Goal: Task Accomplishment & Management: Manage account settings

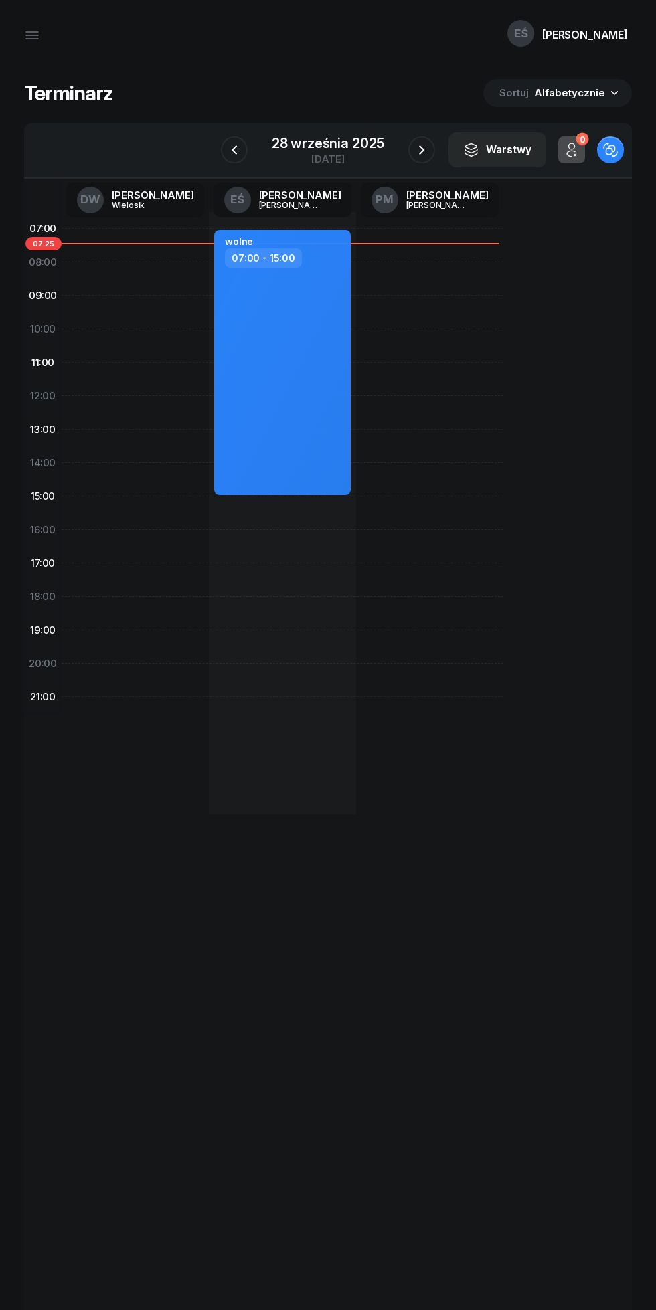
scroll to position [12, 0]
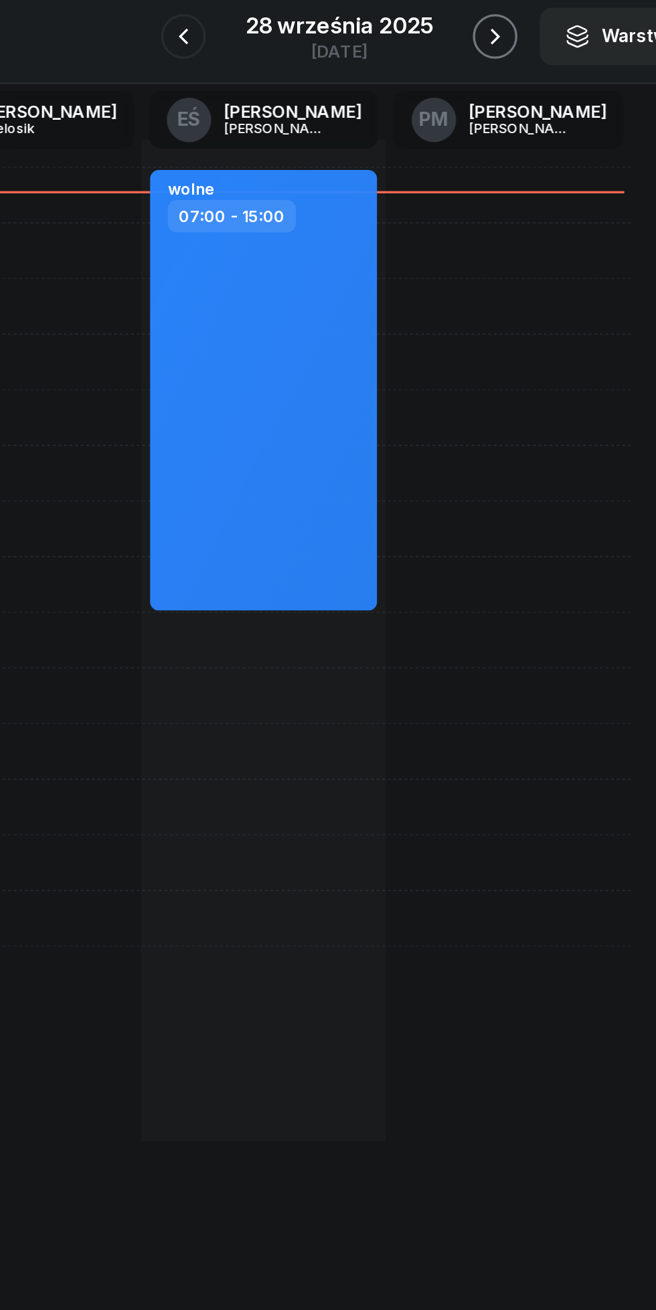
click at [421, 138] on icon "button" at bounding box center [421, 138] width 16 height 16
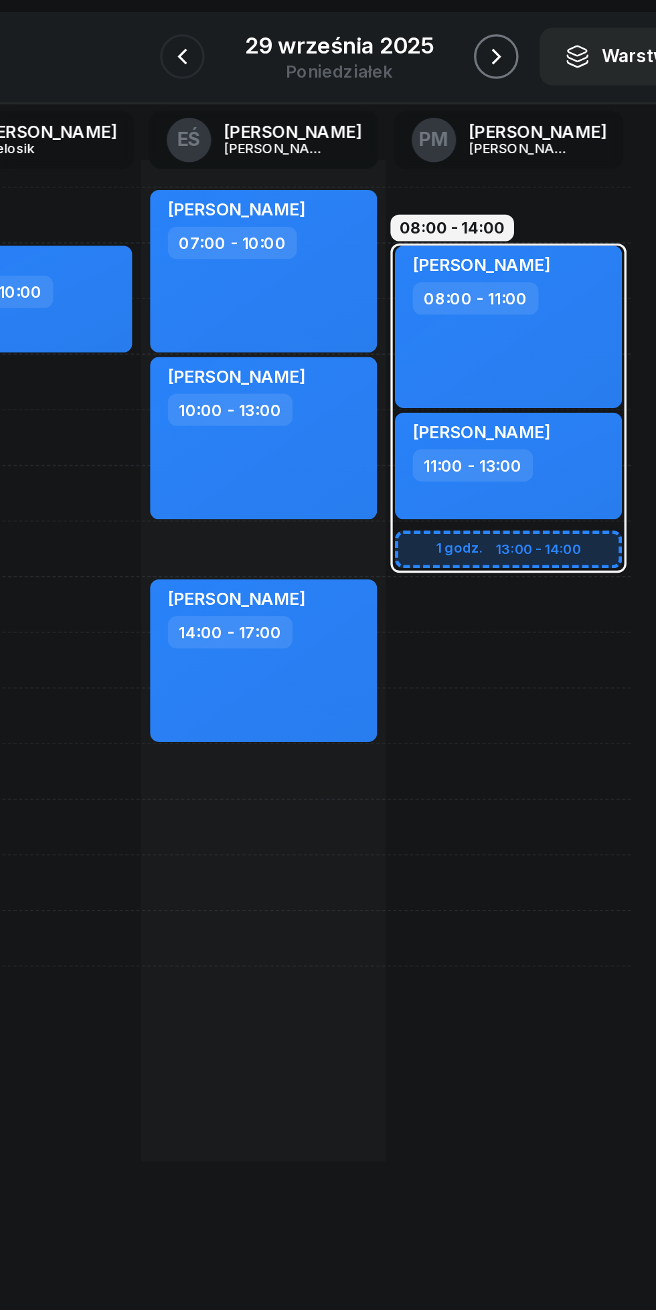
click at [421, 150] on icon "button" at bounding box center [422, 150] width 16 height 16
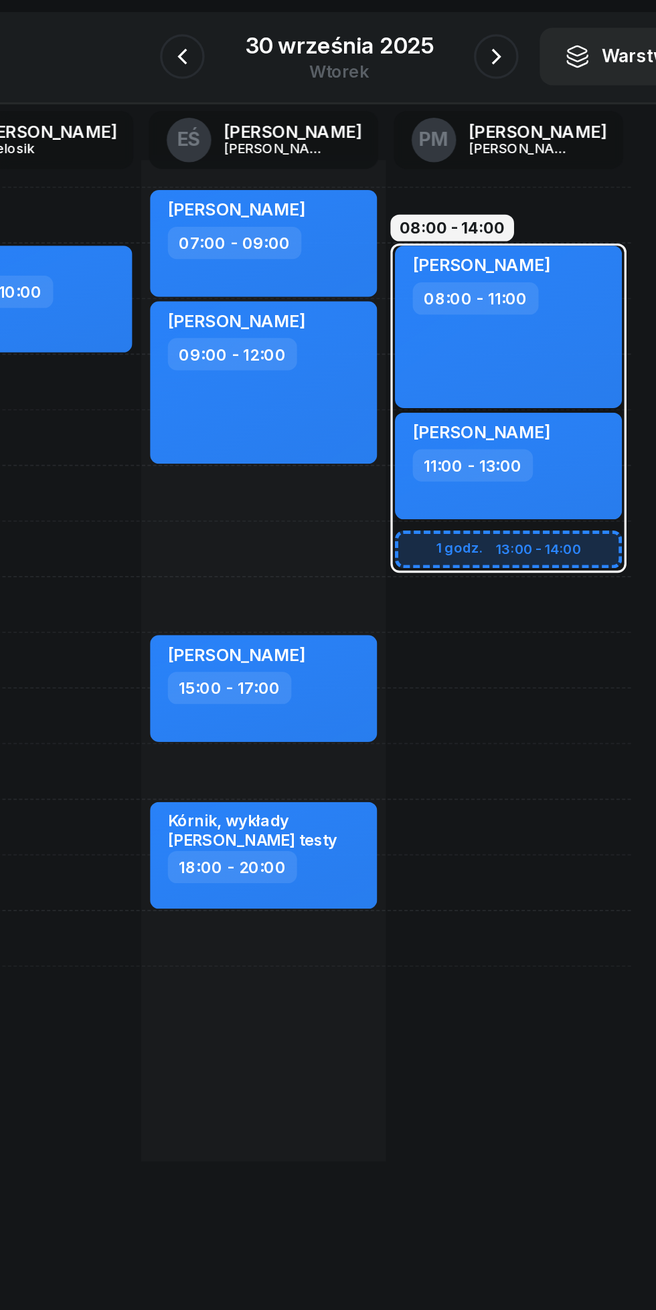
click at [478, 343] on div "[PERSON_NAME] 08:00 - 11:00" at bounding box center [429, 313] width 136 height 98
select select "08"
select select "11"
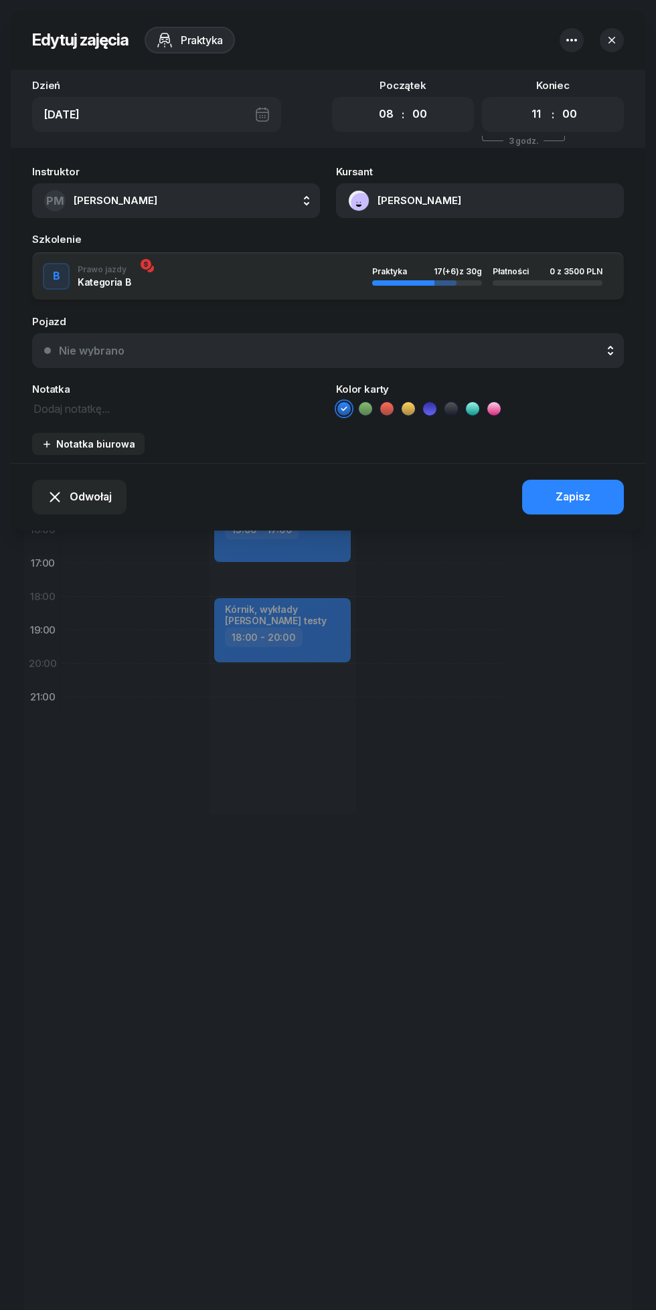
click at [611, 39] on icon "button" at bounding box center [611, 39] width 13 height 13
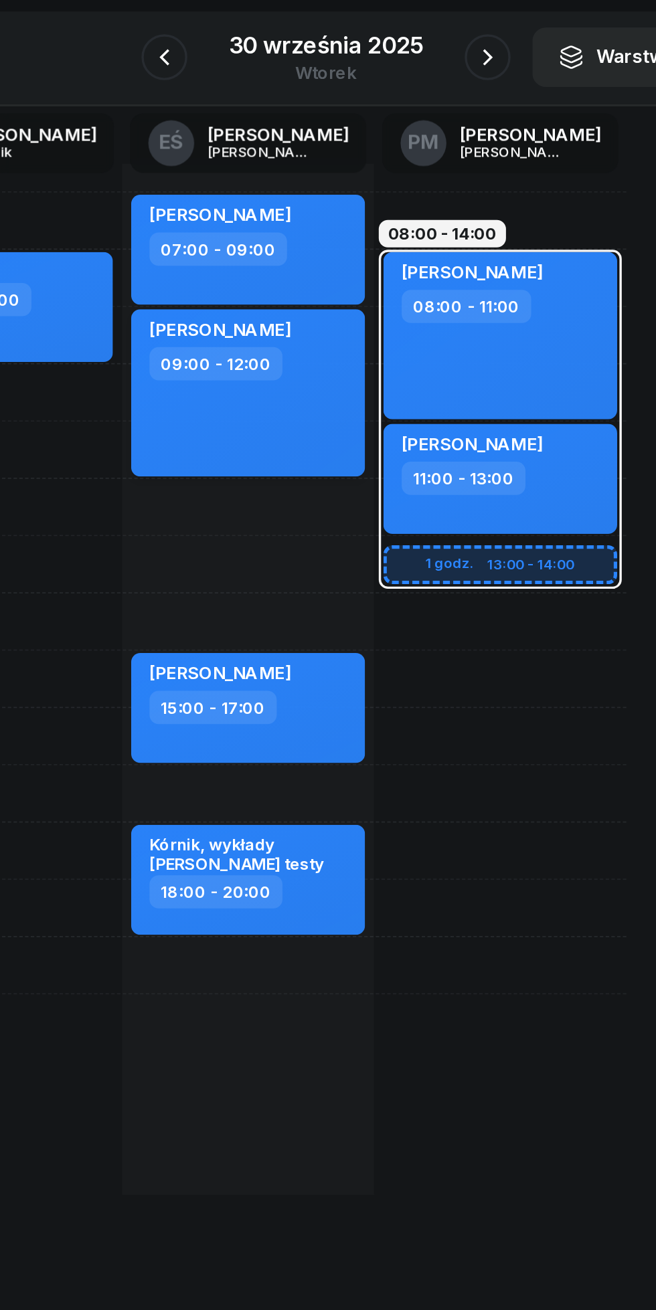
click at [250, 374] on div "[PERSON_NAME] 09:00 - 12:00" at bounding box center [282, 346] width 136 height 98
select select "09"
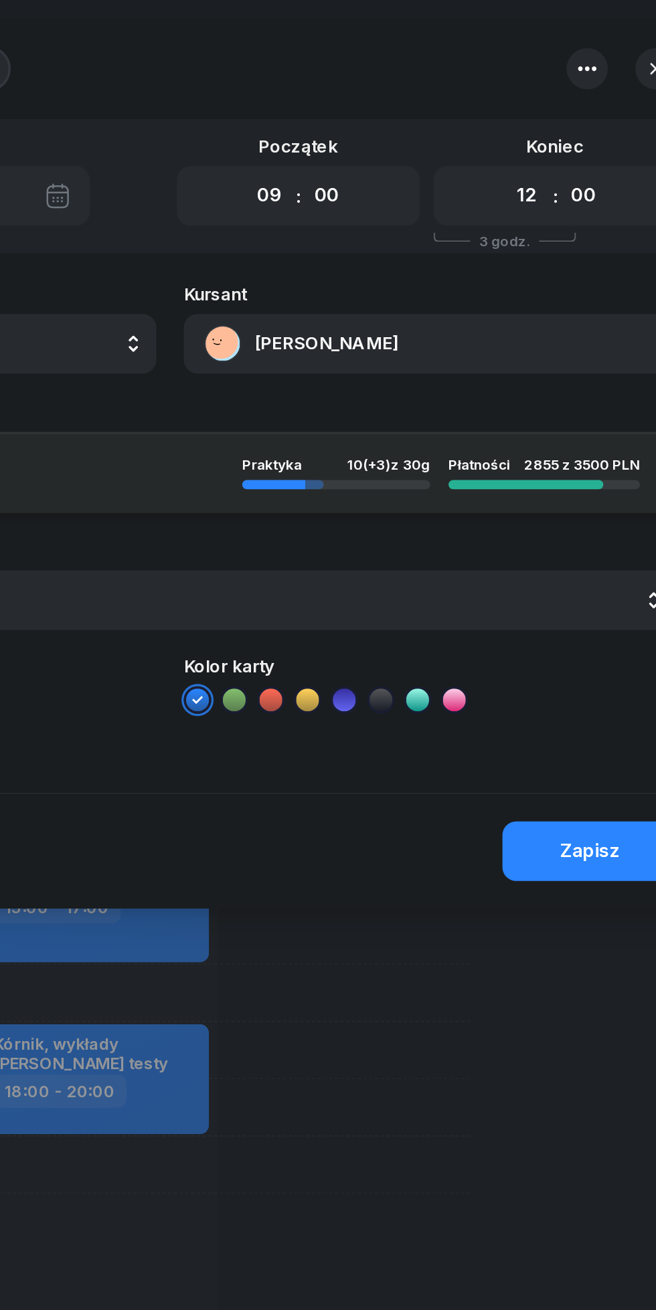
click at [535, 114] on select "00 01 02 03 04 05 06 07 08 09 10 11 12 13 14 15 16 17 18 19 20 21 22 23" at bounding box center [535, 114] width 25 height 28
select select "11"
click at [523, 100] on select "00 01 02 03 04 05 06 07 08 09 10 11 12 13 14 15 16 17 18 19 20 21 22 23" at bounding box center [535, 114] width 25 height 28
click at [569, 490] on div "Zapisz" at bounding box center [572, 496] width 35 height 17
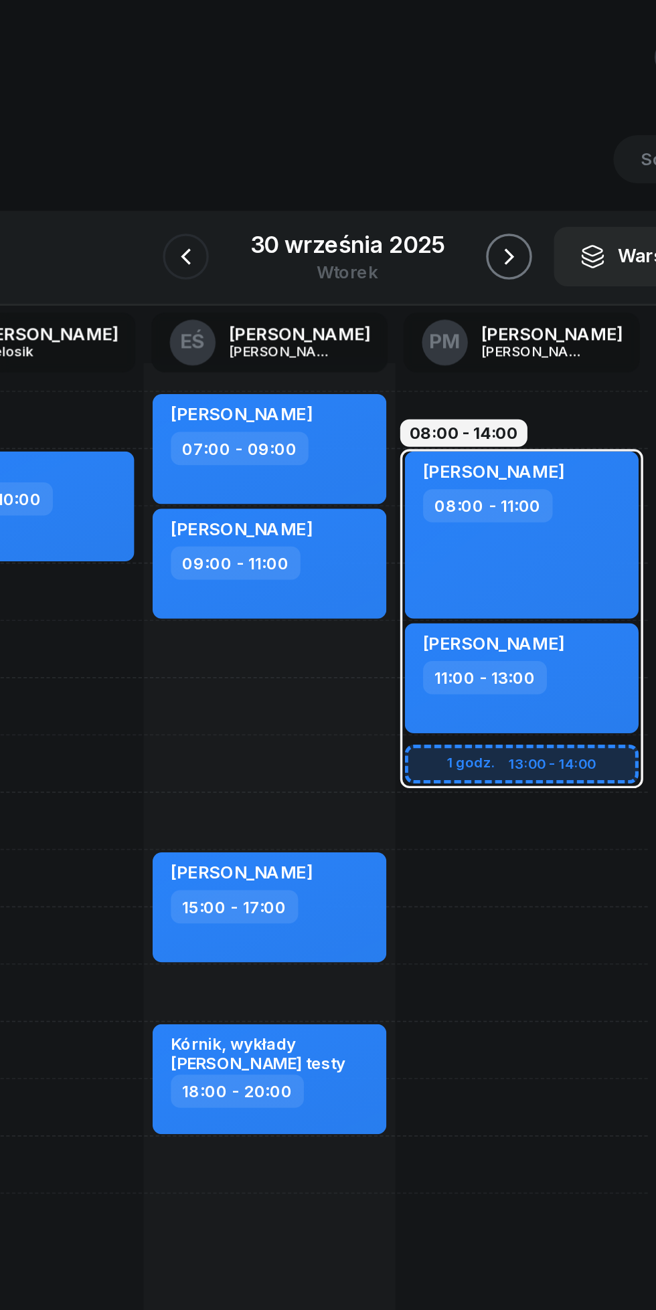
click at [422, 153] on icon "button" at bounding box center [422, 150] width 16 height 16
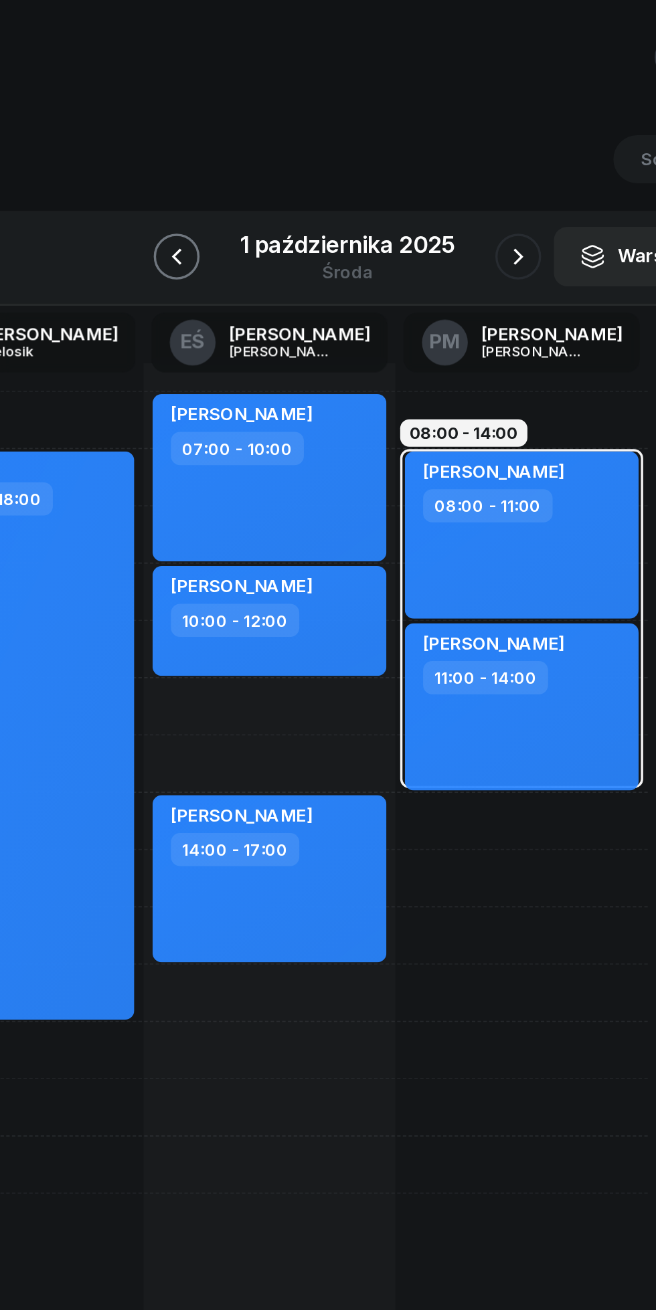
click at [228, 151] on icon "button" at bounding box center [227, 149] width 5 height 9
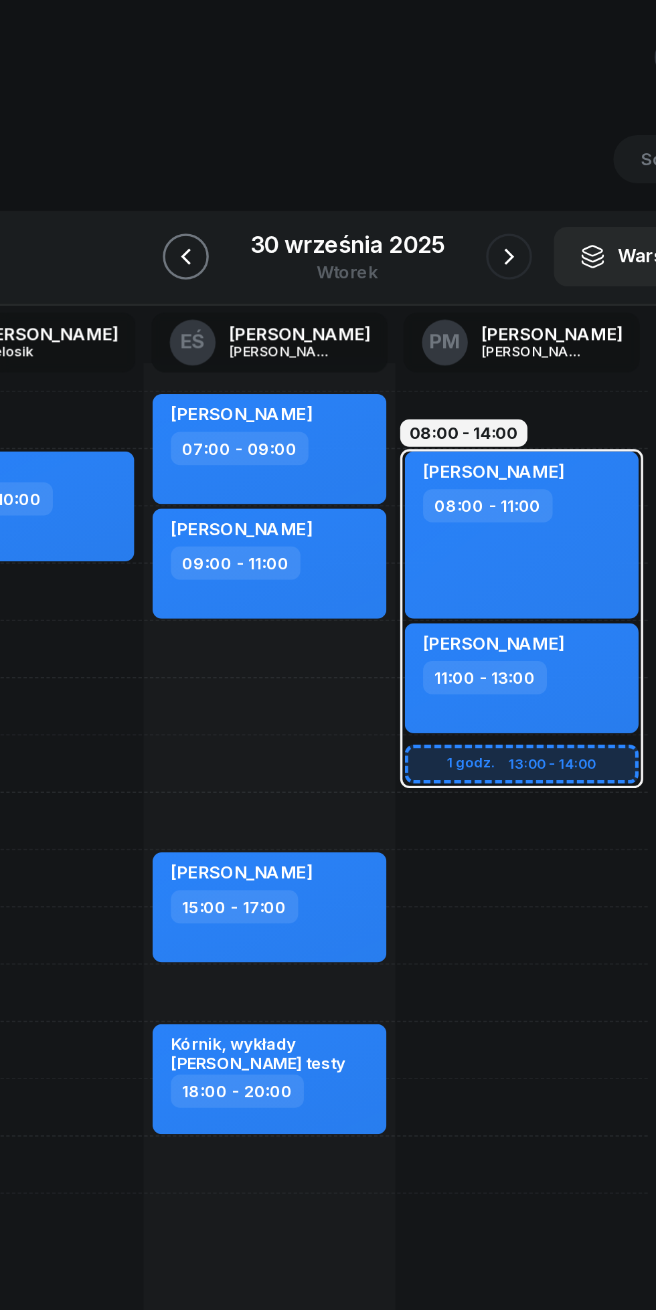
click at [234, 149] on icon "button" at bounding box center [233, 150] width 16 height 16
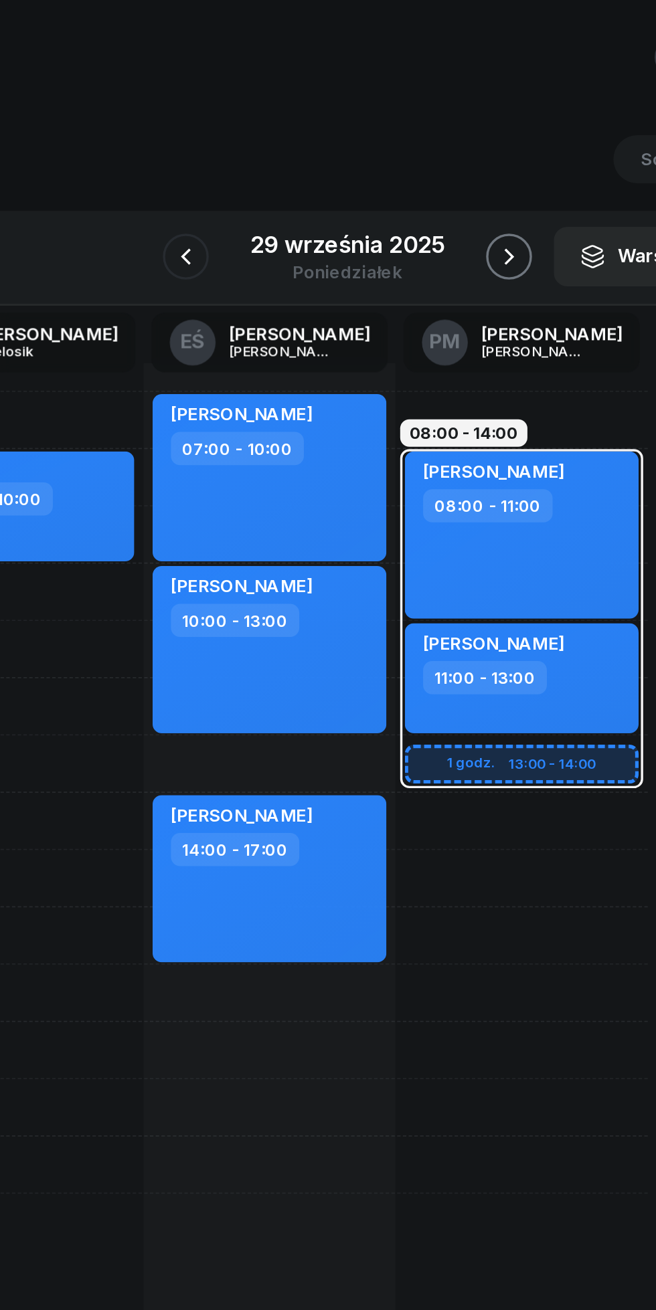
click at [421, 151] on icon "button" at bounding box center [422, 150] width 16 height 16
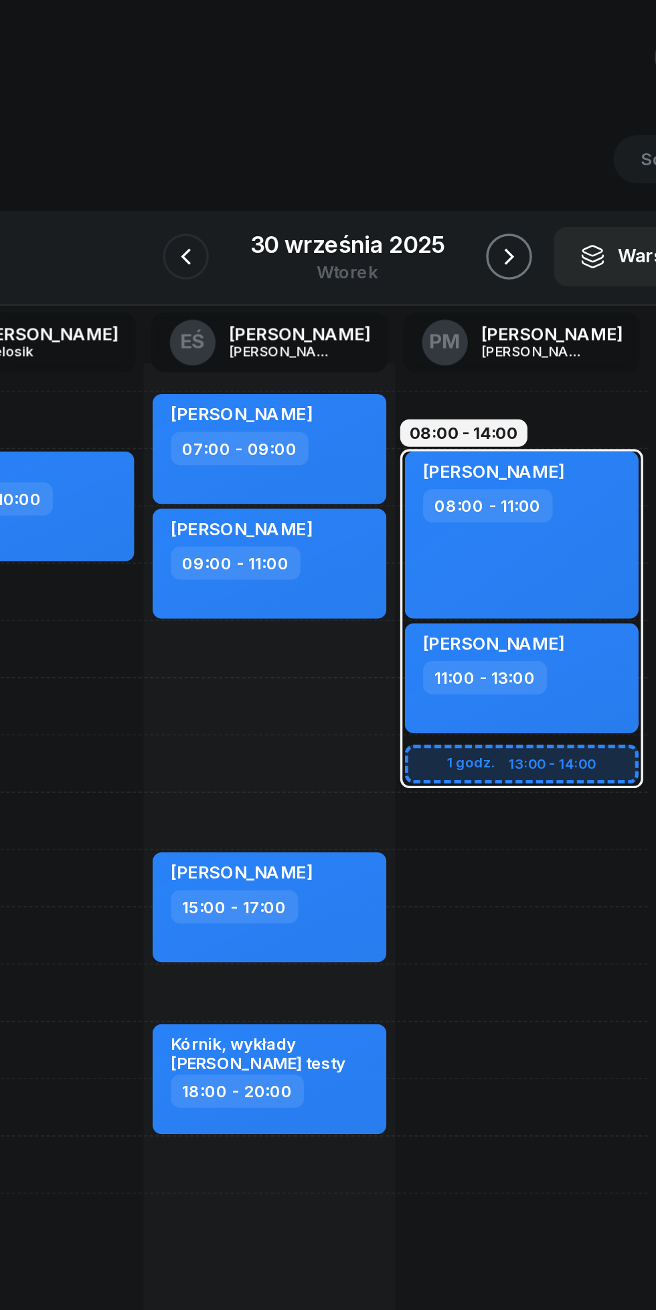
click at [421, 150] on icon "button" at bounding box center [422, 150] width 16 height 16
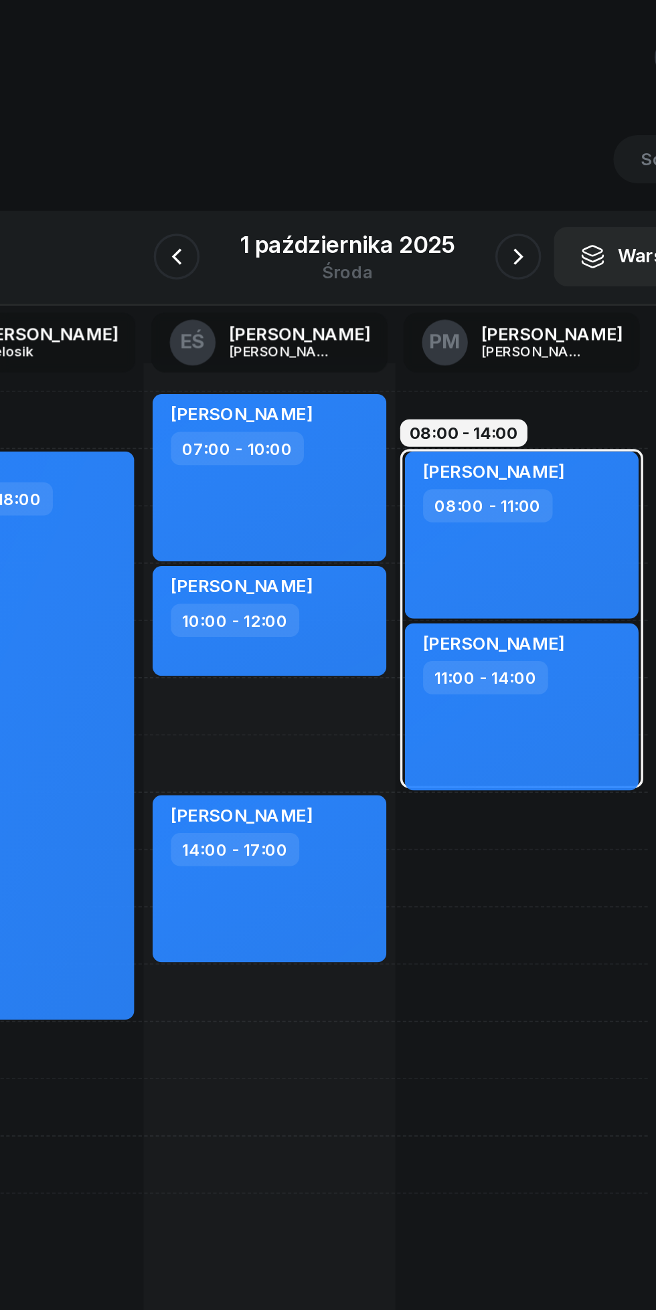
click at [419, 116] on div "Terminarz [DATE] Narzędzia Sortuj Alfabetycznie W Wybierz DW [PERSON_NAME] EŚ […" at bounding box center [328, 727] width 624 height 1312
click at [425, 141] on button "button" at bounding box center [427, 149] width 27 height 27
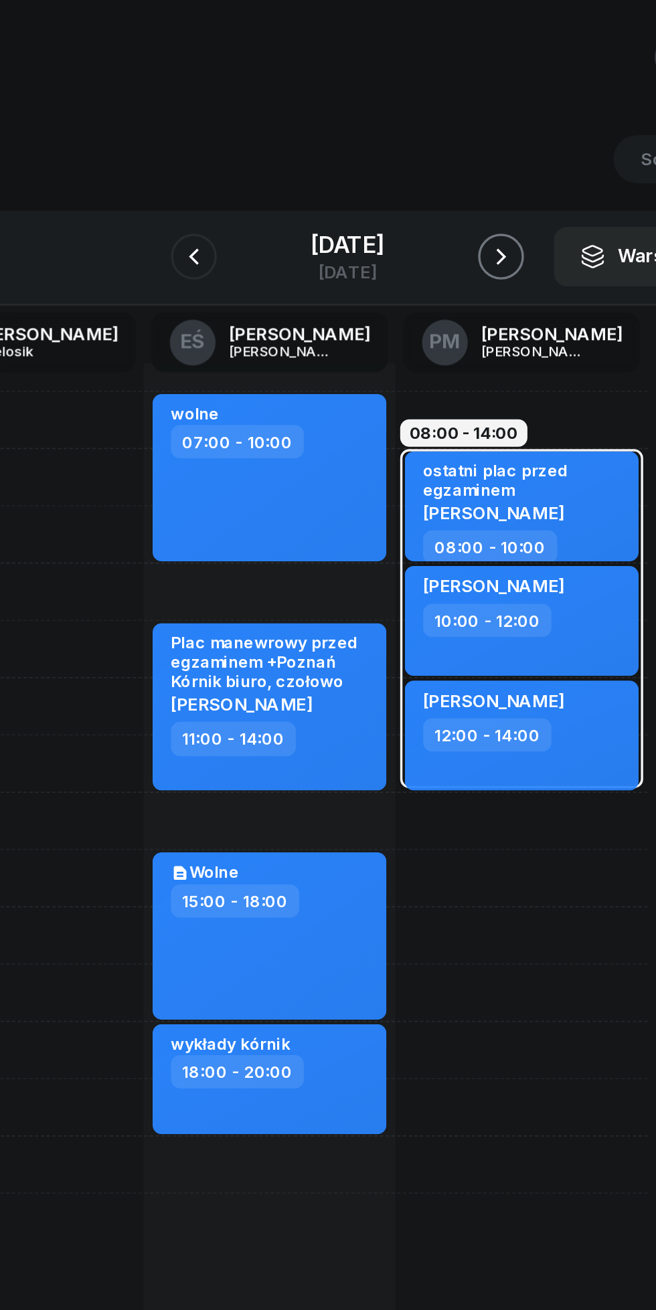
click at [425, 150] on icon "button" at bounding box center [417, 150] width 16 height 16
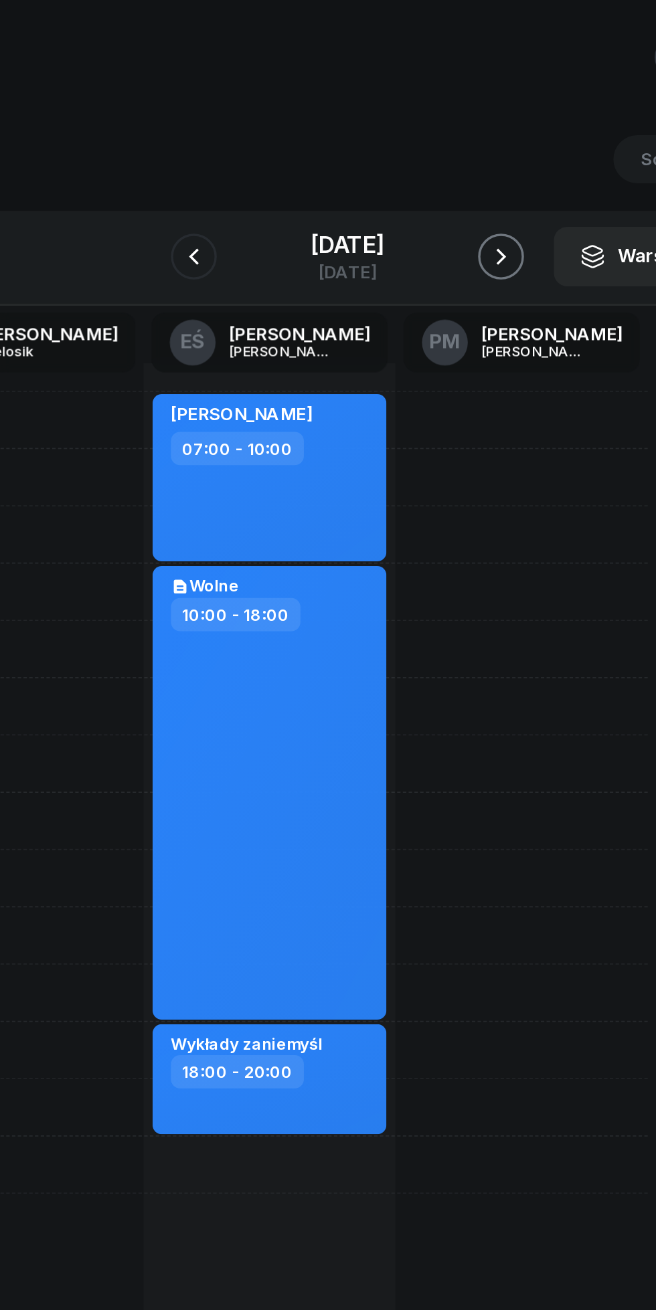
click at [425, 150] on icon "button" at bounding box center [417, 150] width 16 height 16
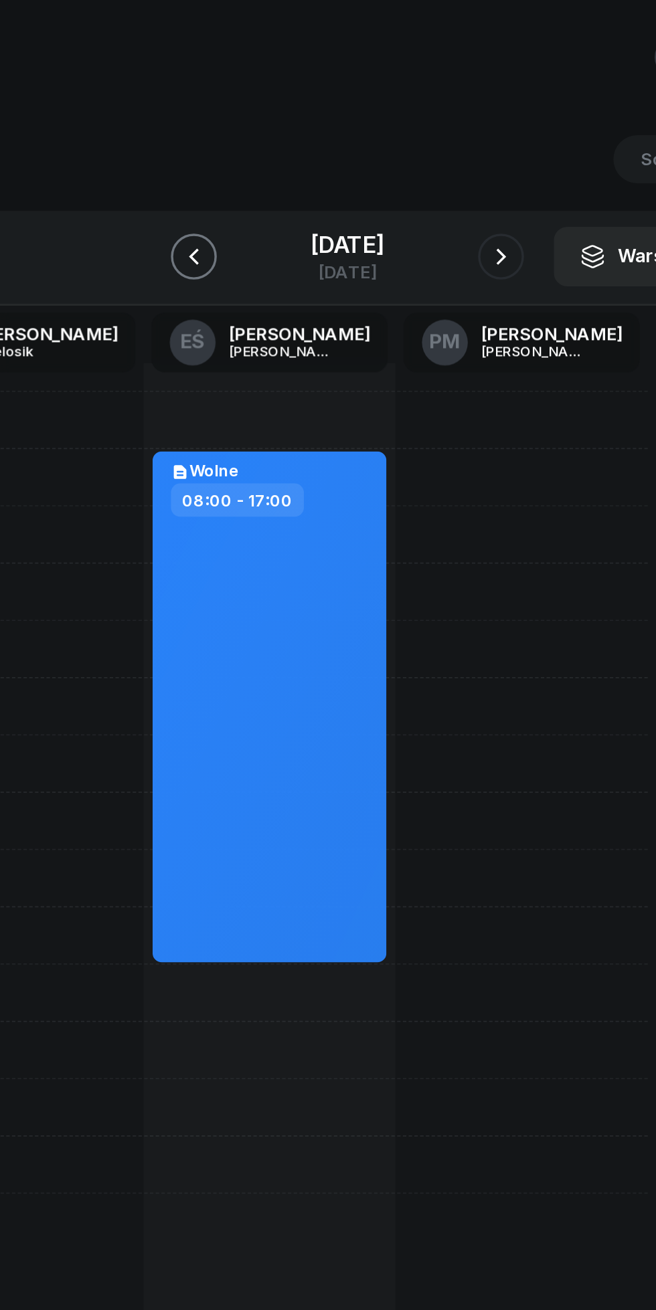
click at [230, 150] on icon "button" at bounding box center [238, 150] width 16 height 16
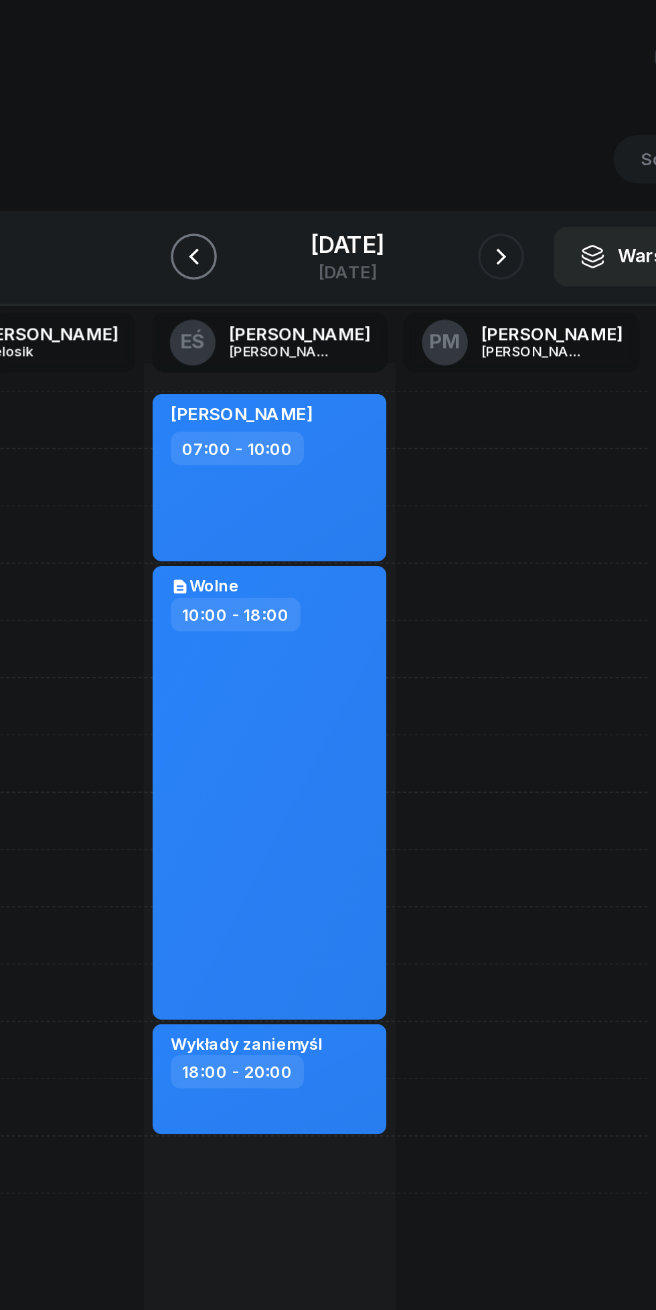
click at [230, 150] on icon "button" at bounding box center [238, 150] width 16 height 16
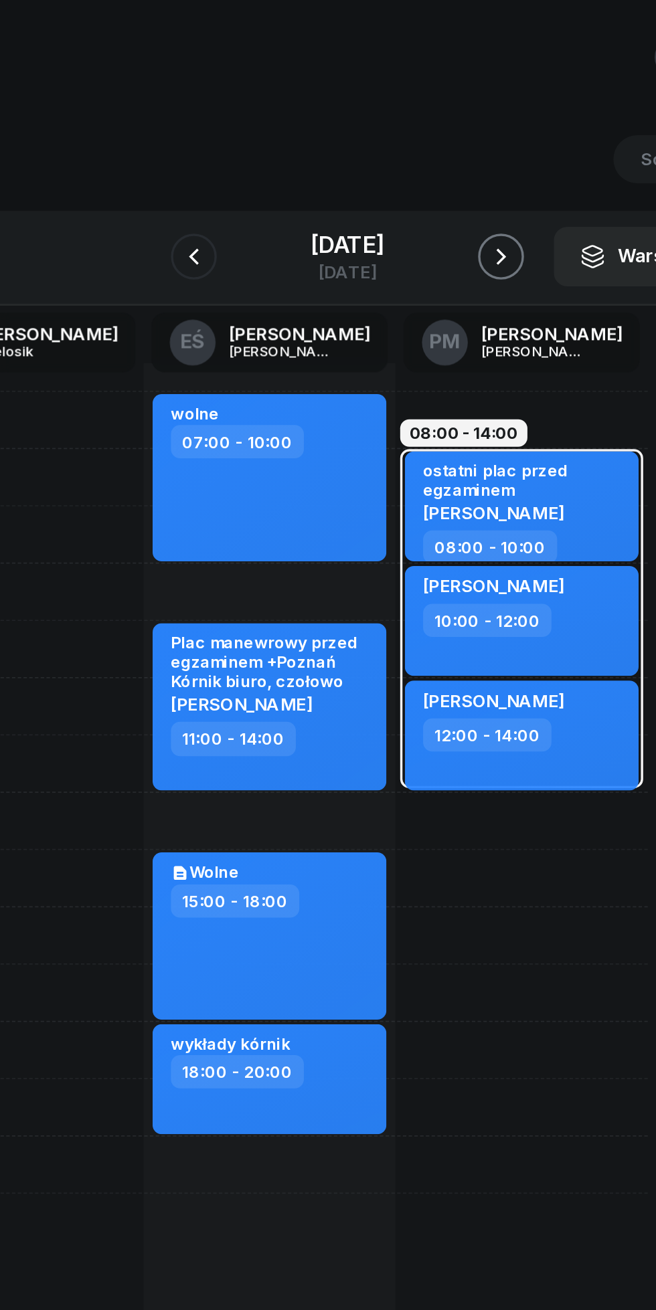
click at [421, 140] on button "button" at bounding box center [417, 149] width 27 height 27
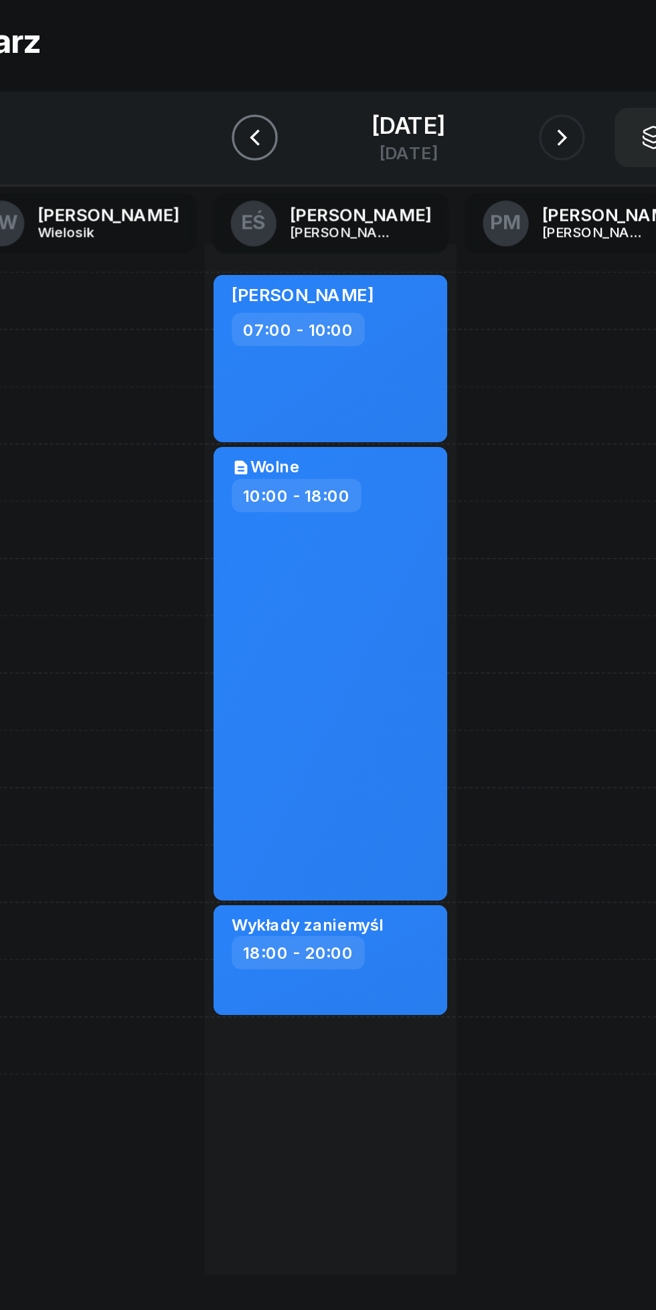
click at [236, 159] on button "button" at bounding box center [238, 149] width 27 height 27
